Goal: Find specific page/section: Find specific page/section

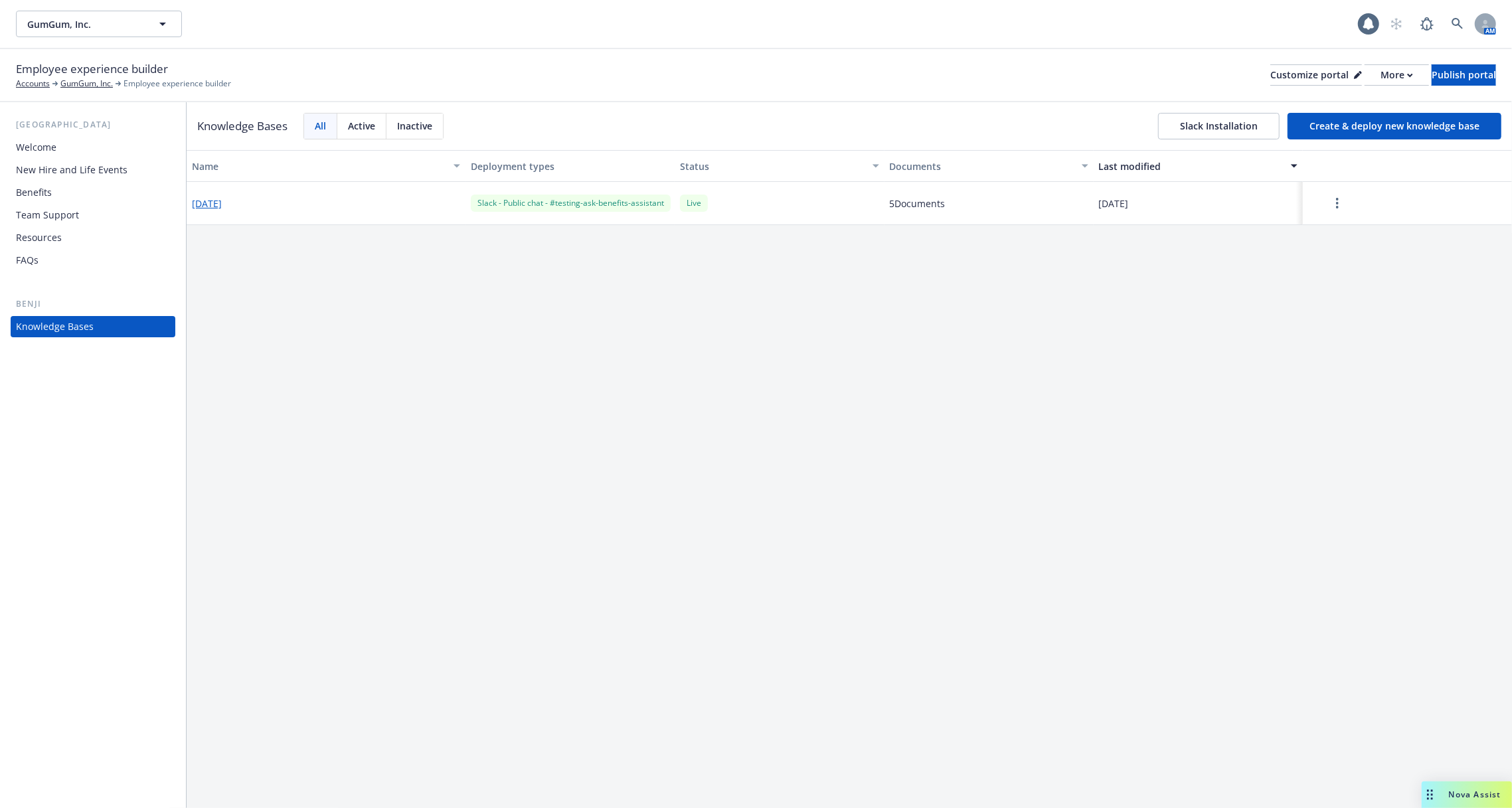
click at [219, 197] on button "[DATE]" at bounding box center [207, 203] width 30 height 14
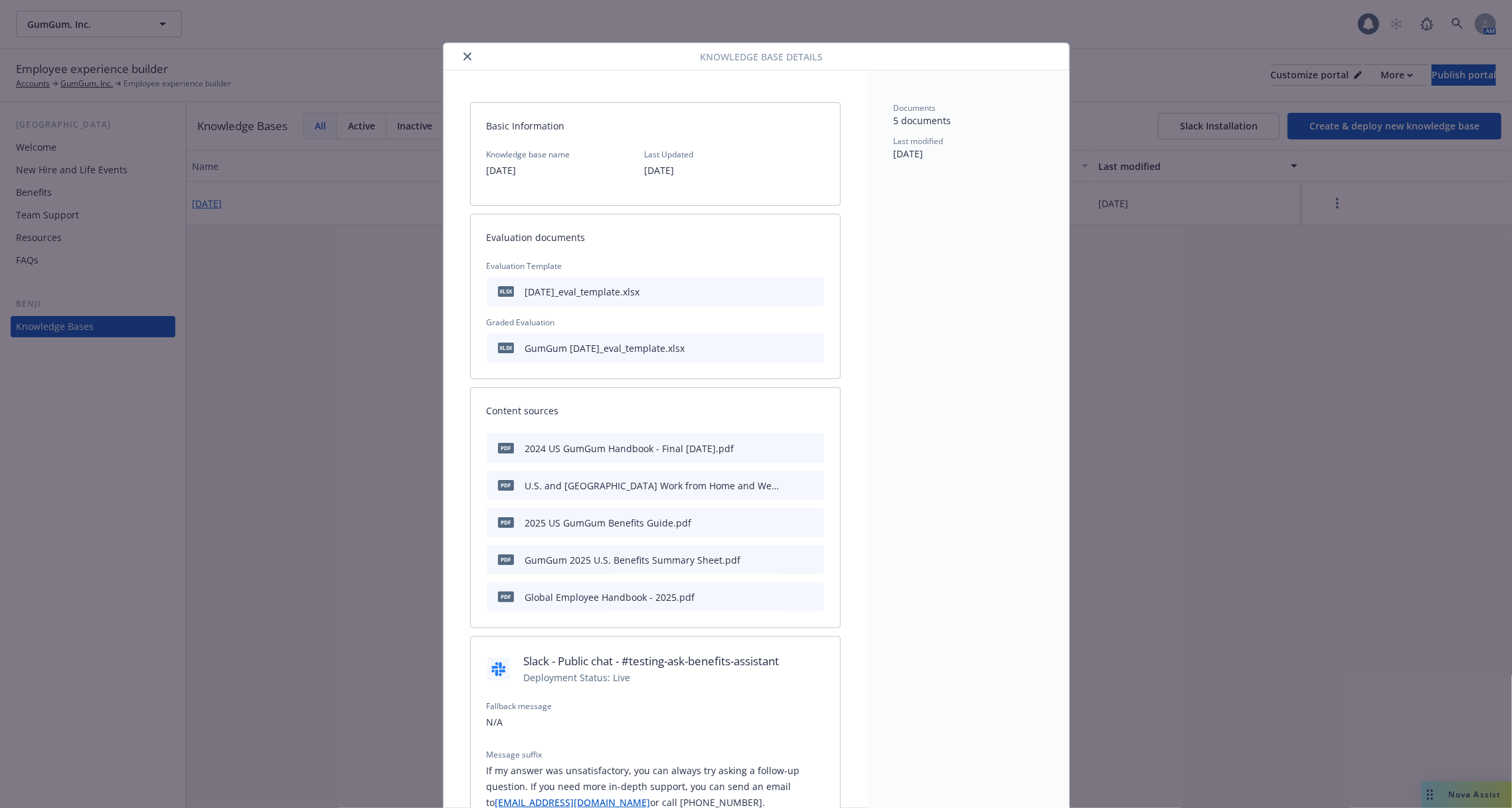
scroll to position [40, 0]
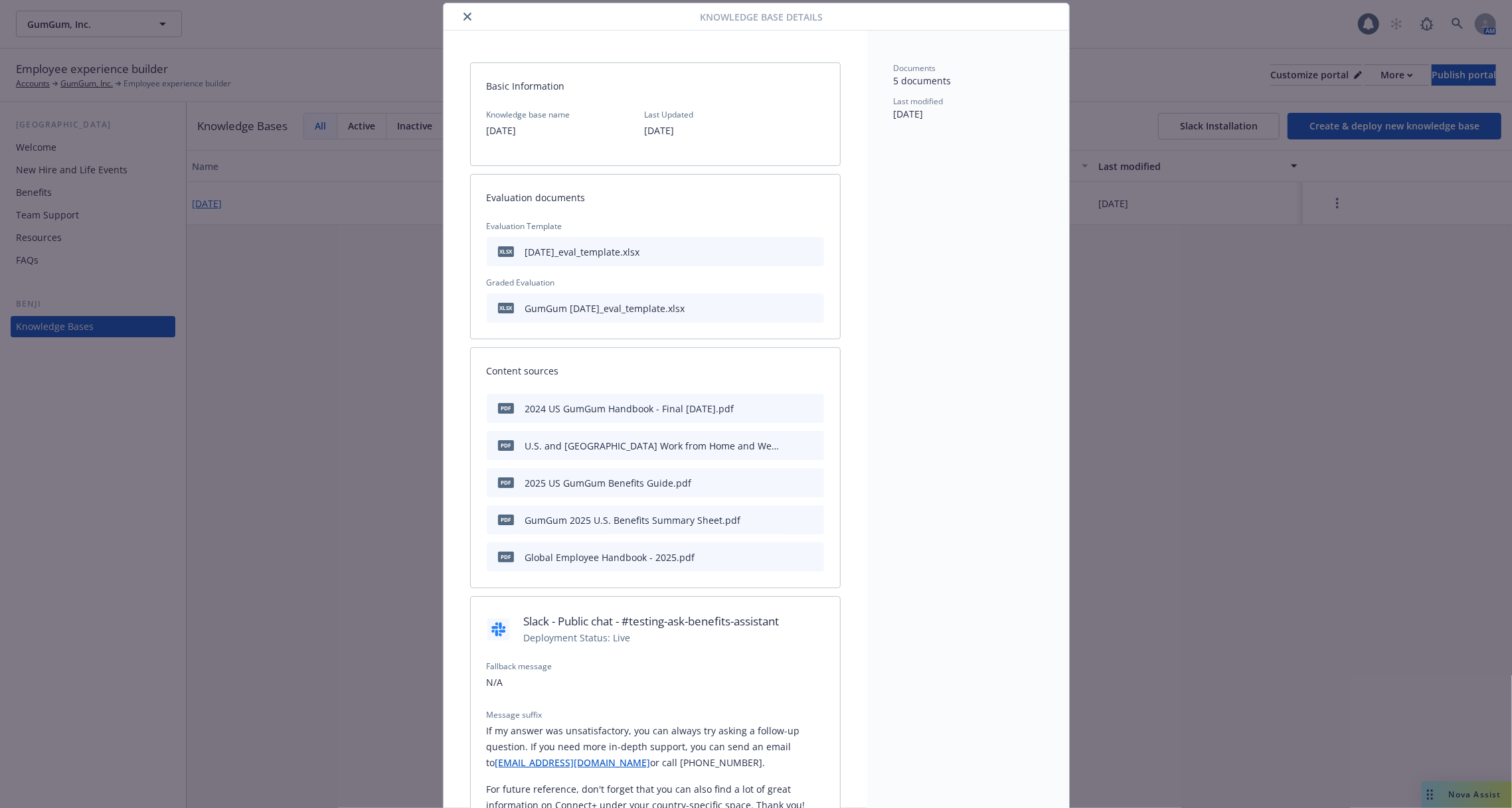
click at [526, 130] on p "[DATE]" at bounding box center [528, 130] width 84 height 16
copy p "[DATE]"
click at [514, 129] on p "[DATE]" at bounding box center [528, 130] width 84 height 16
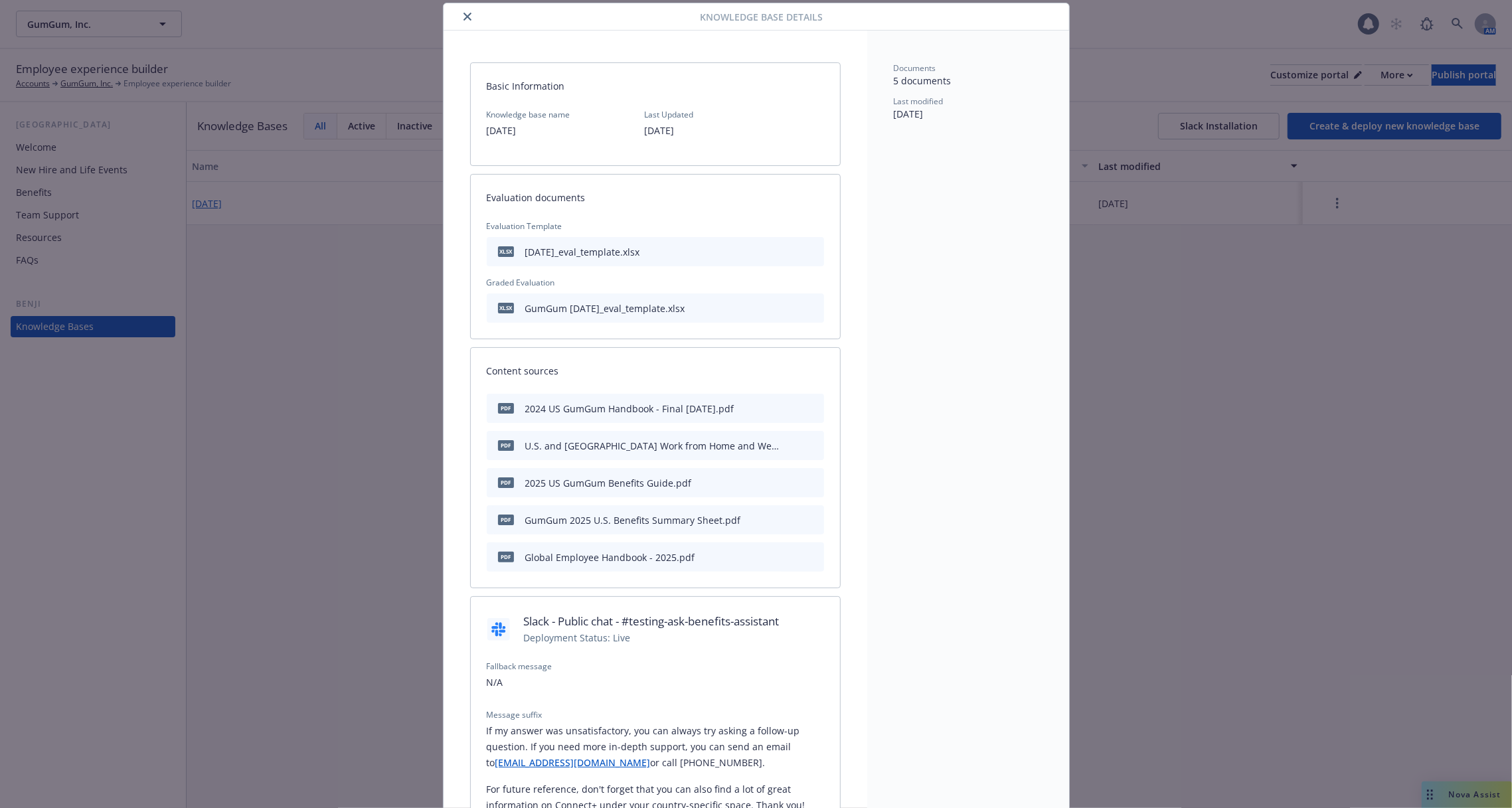
click at [514, 129] on p "[DATE]" at bounding box center [528, 130] width 84 height 16
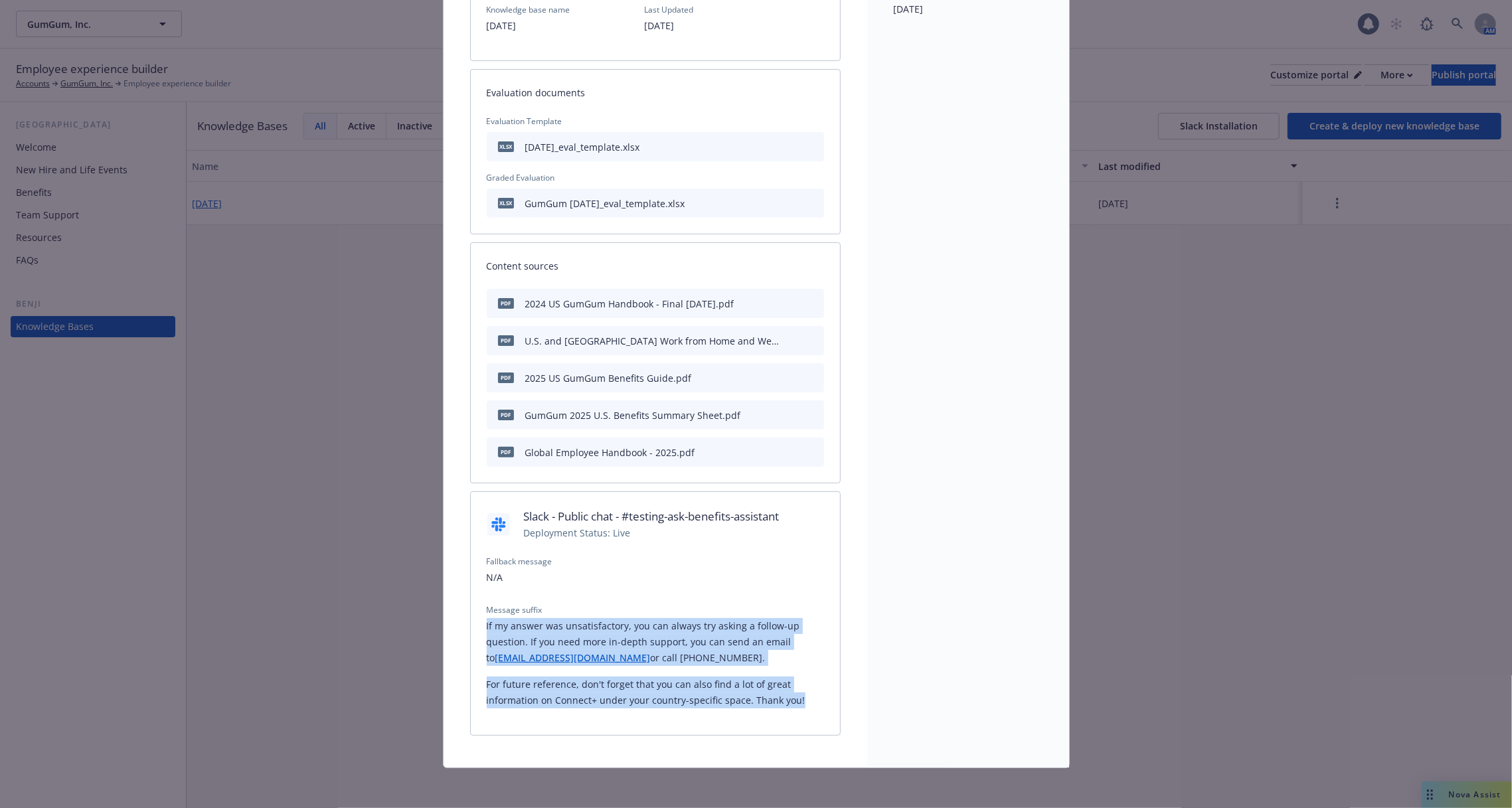
drag, startPoint x: 802, startPoint y: 701, endPoint x: 479, endPoint y: 622, distance: 332.5
click at [479, 622] on div "Fallback message N/A Message suffix If my answer was unsatisfactory, you can al…" at bounding box center [656, 645] width 369 height 179
copy div "If my answer was unsatisfactory, you can always try asking a follow-up question…"
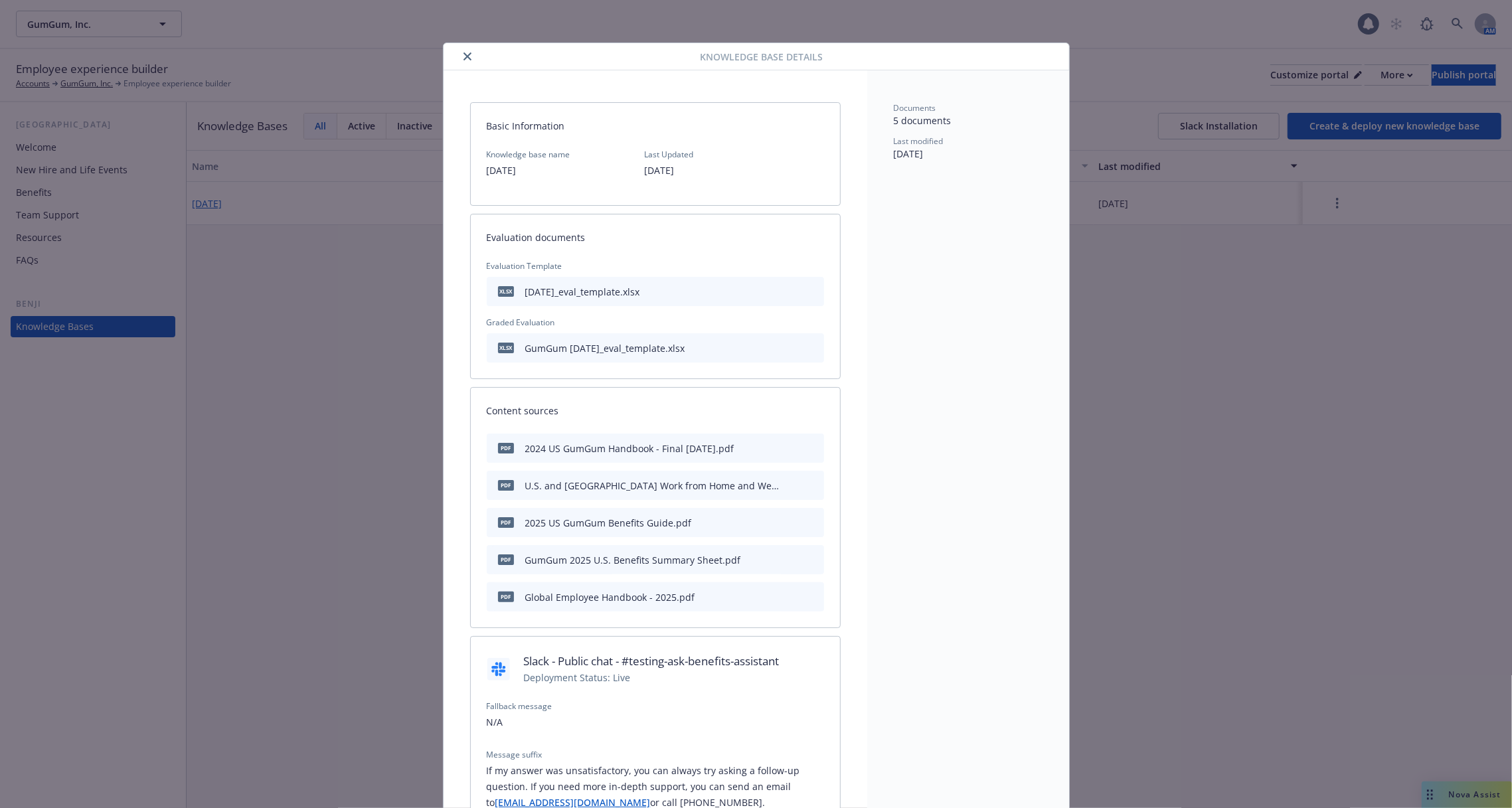
click at [467, 69] on div "Knowledge base details" at bounding box center [756, 57] width 626 height 27
click at [467, 56] on icon "close" at bounding box center [467, 57] width 8 height 8
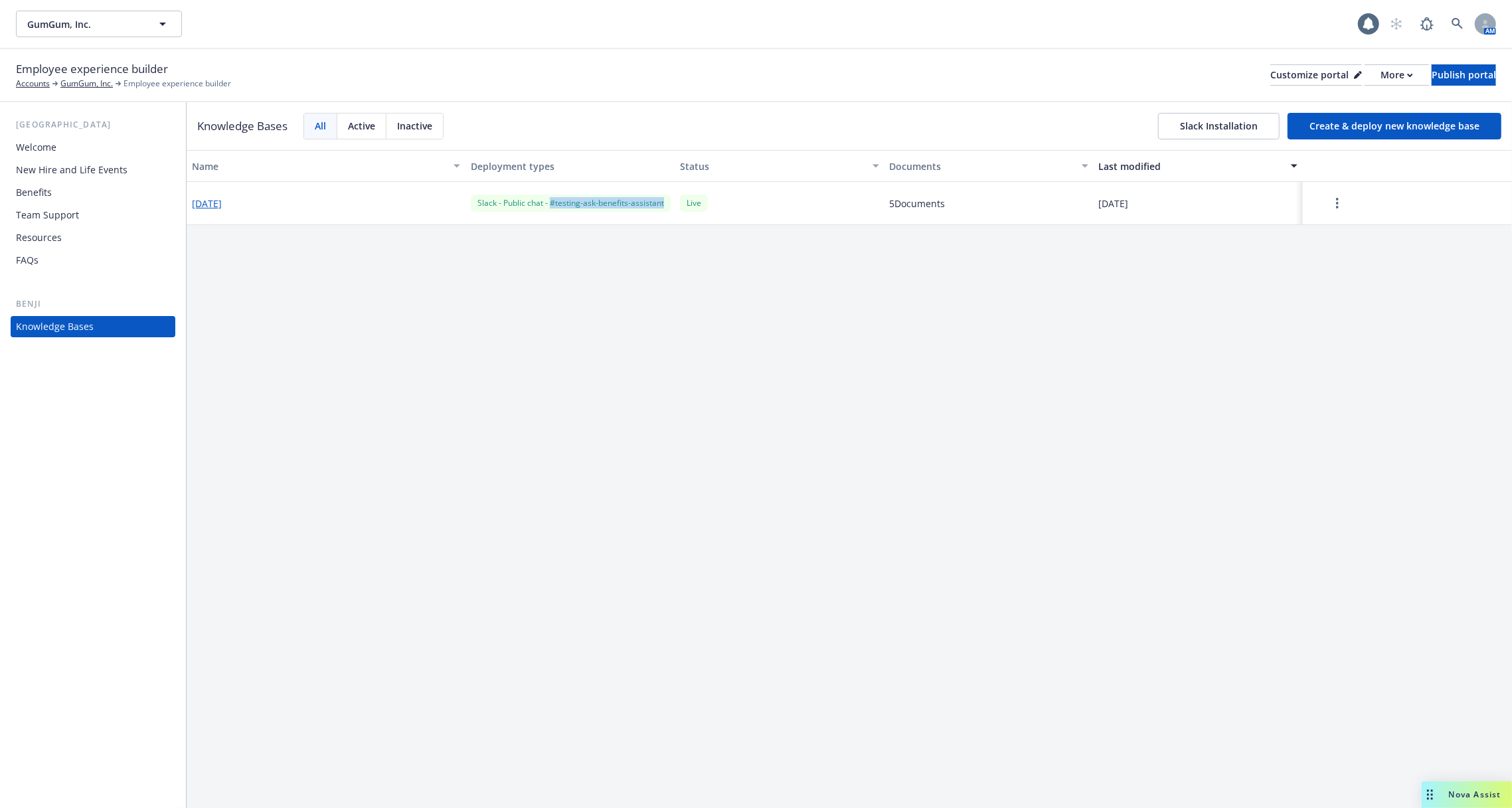
drag, startPoint x: 667, startPoint y: 210, endPoint x: 550, endPoint y: 206, distance: 117.1
click at [550, 206] on div "Slack - Public chat - #testing-ask-benefits-assistant" at bounding box center [571, 203] width 200 height 17
copy div "#testing-ask-benefits-assistant"
